Goal: Task Accomplishment & Management: Use online tool/utility

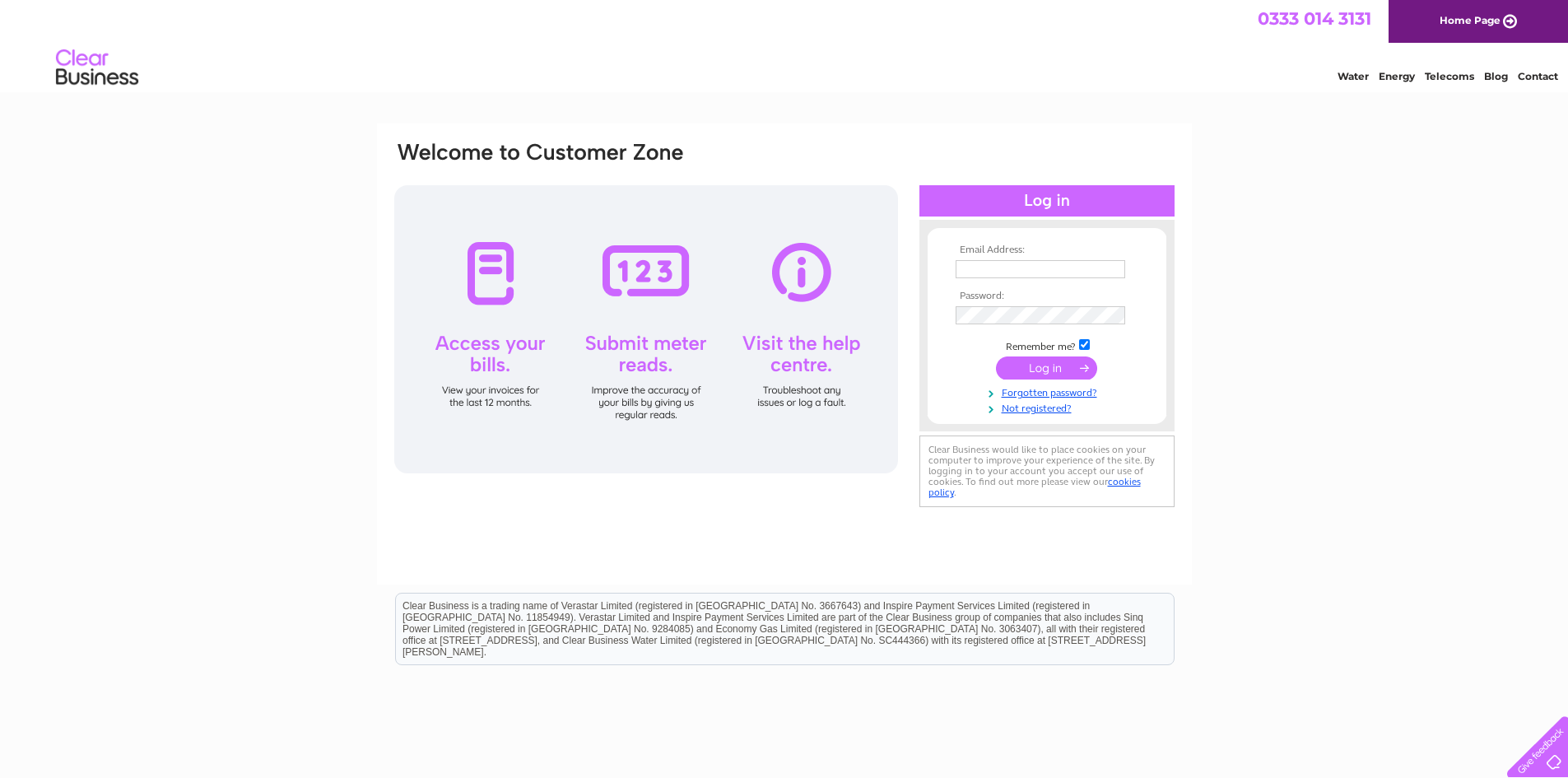
type input "angela.mills@emweaving.com"
click at [1067, 370] on input "submit" at bounding box center [1046, 368] width 101 height 23
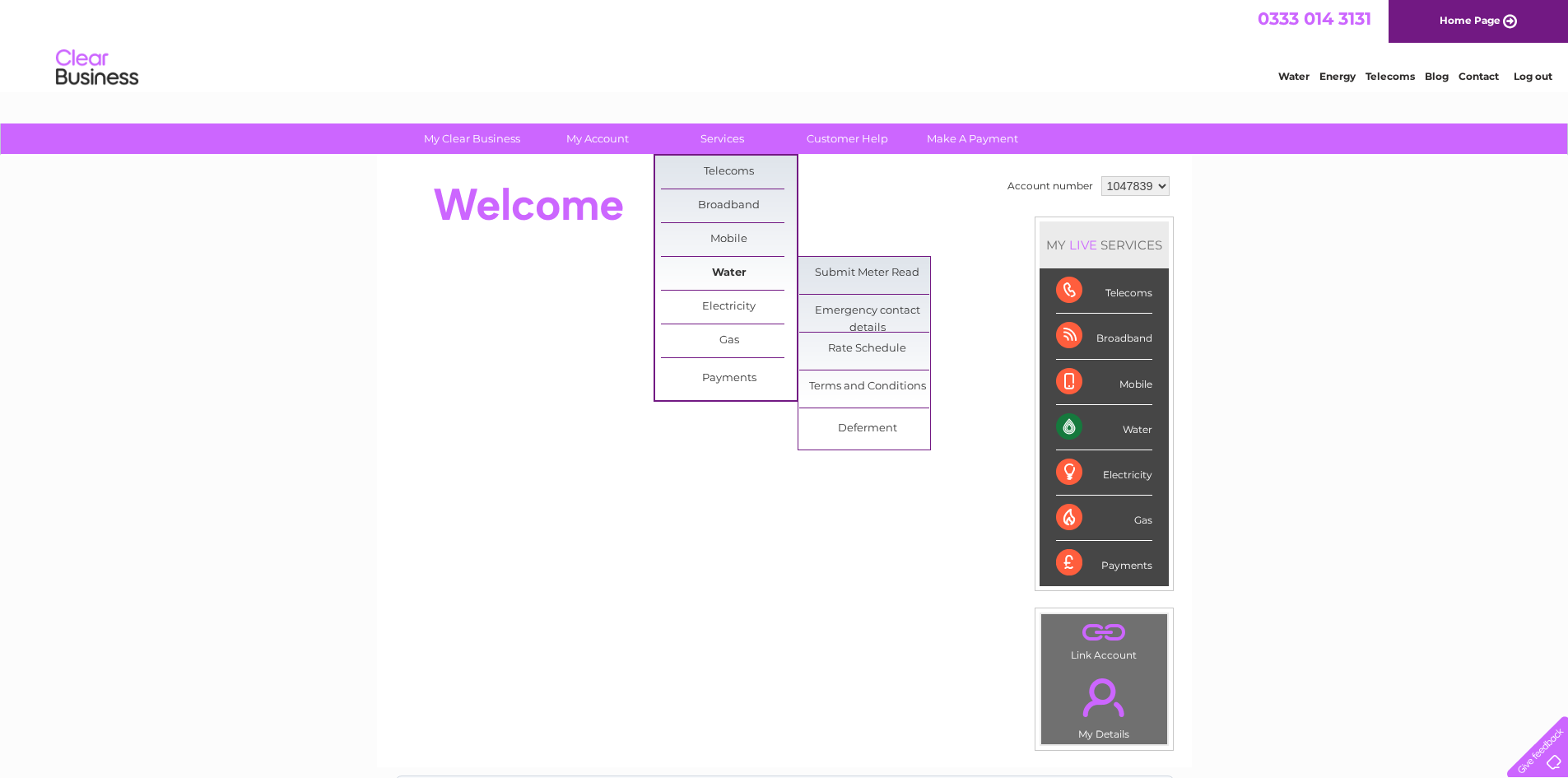
click at [730, 265] on link "Water" at bounding box center [729, 273] width 135 height 33
click at [831, 270] on link "Submit Meter Read" at bounding box center [867, 273] width 135 height 33
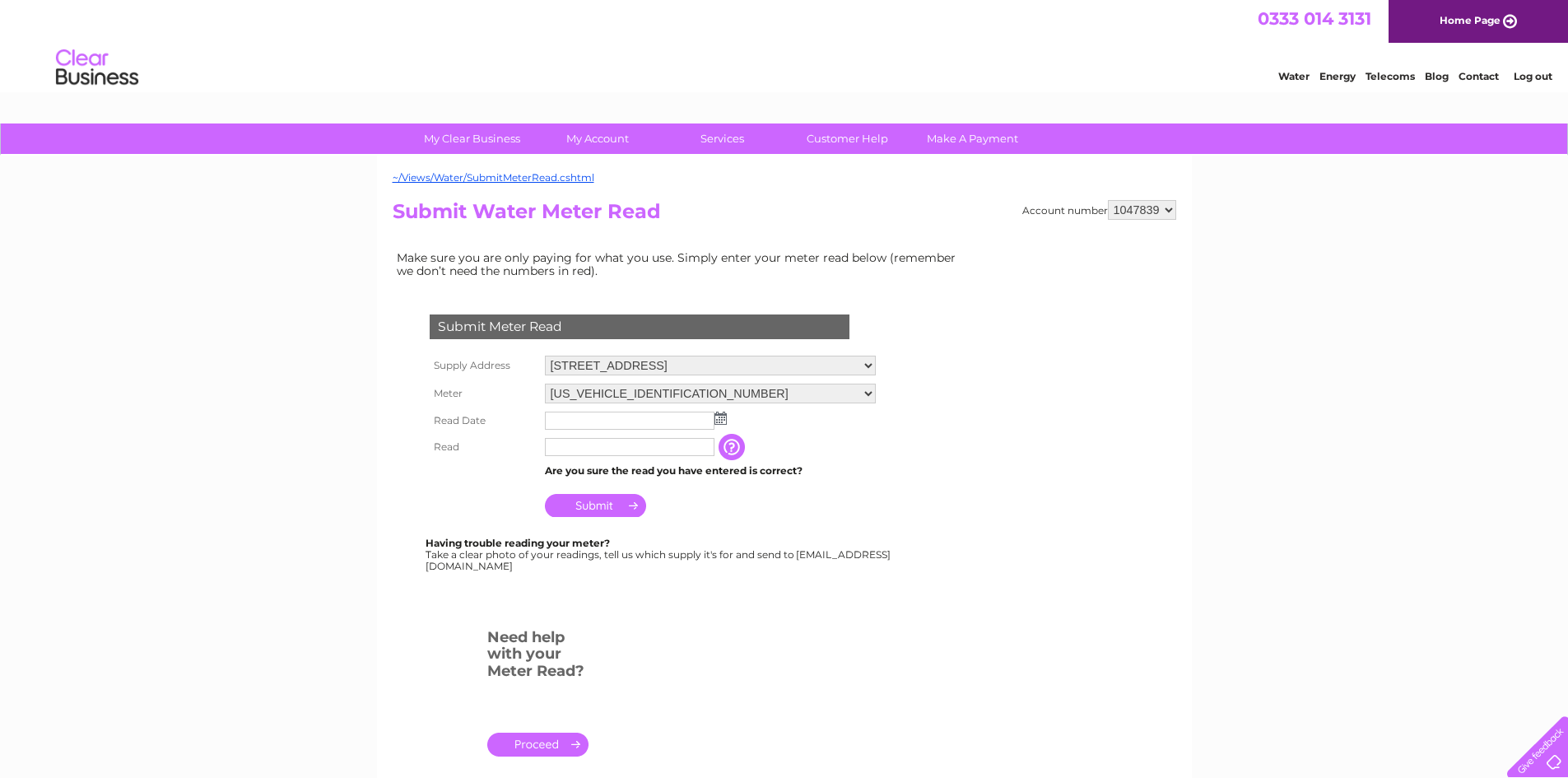
click at [720, 418] on img at bounding box center [720, 418] width 12 height 13
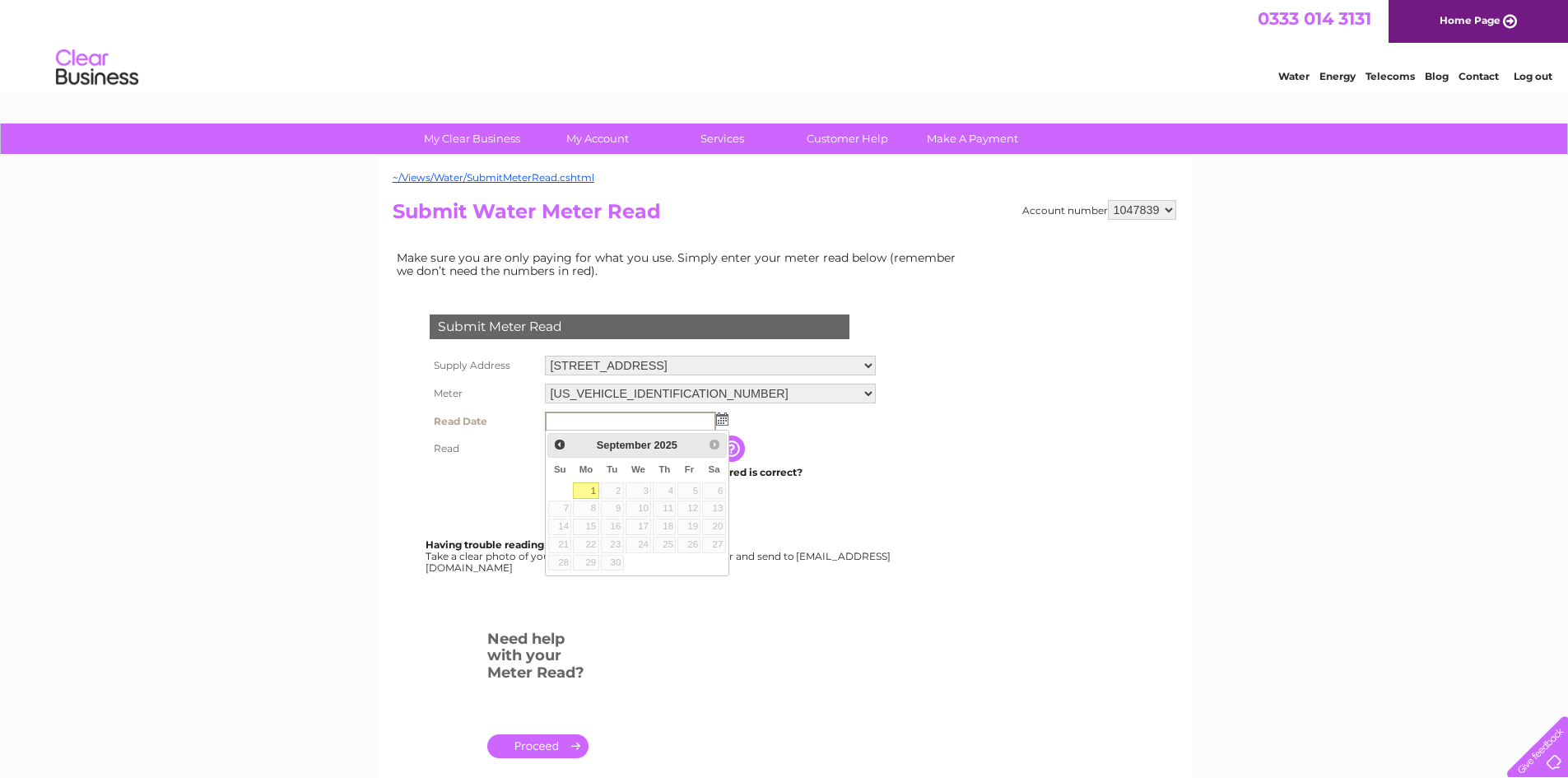
click at [594, 491] on link "1" at bounding box center [586, 490] width 26 height 16
type input "2025/09/01"
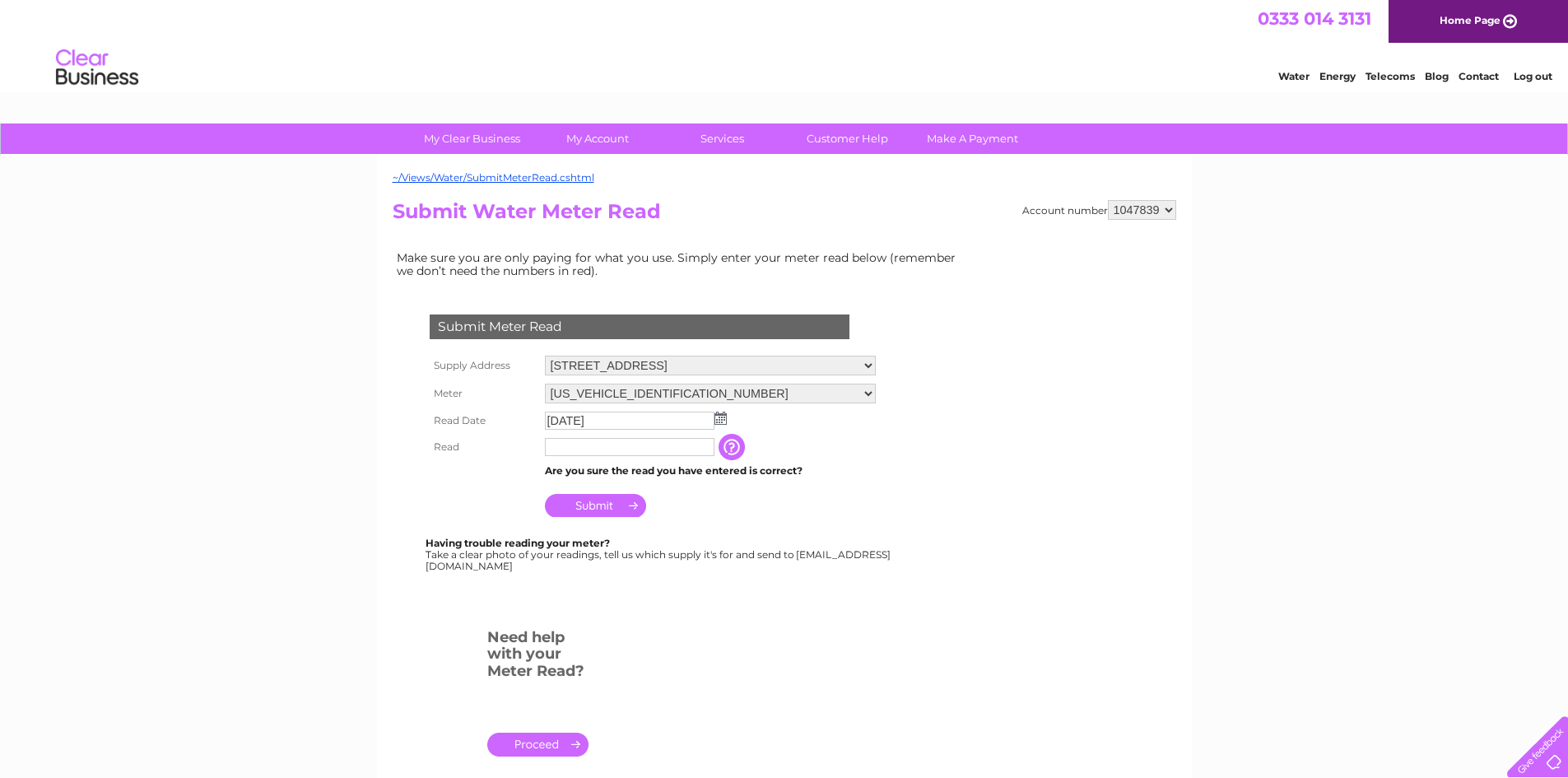
click at [617, 467] on td "Are you sure the read you have entered is correct?" at bounding box center [711, 471] width 339 height 22
click at [610, 451] on input "text" at bounding box center [629, 446] width 170 height 18
type input "4667"
click at [593, 504] on input "Submit" at bounding box center [595, 505] width 101 height 23
